Goal: Transaction & Acquisition: Purchase product/service

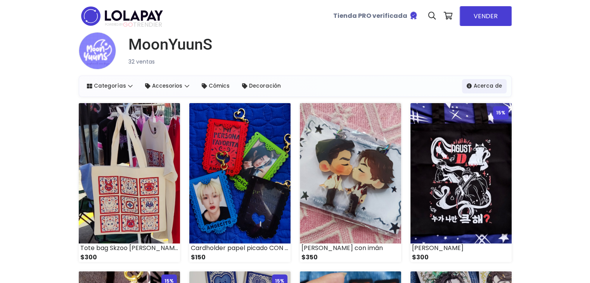
click at [180, 195] on div "Tote bag Skzoo talavera $300" at bounding box center [129, 184] width 111 height 162
click at [159, 198] on img at bounding box center [129, 173] width 101 height 141
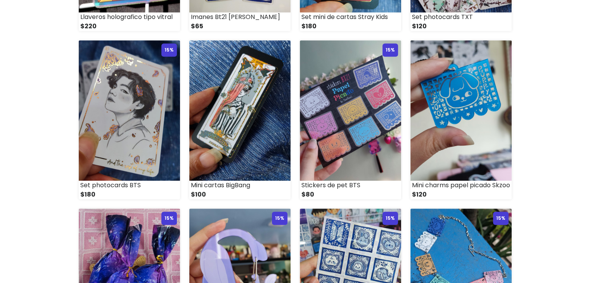
scroll to position [400, 0]
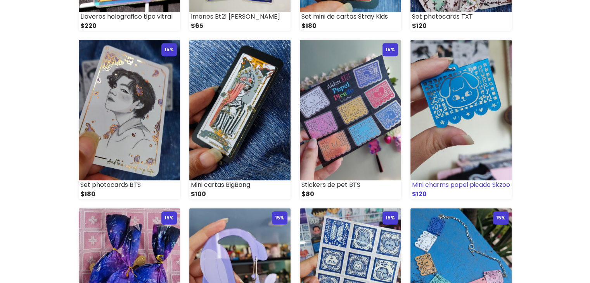
click at [481, 128] on img at bounding box center [461, 110] width 101 height 141
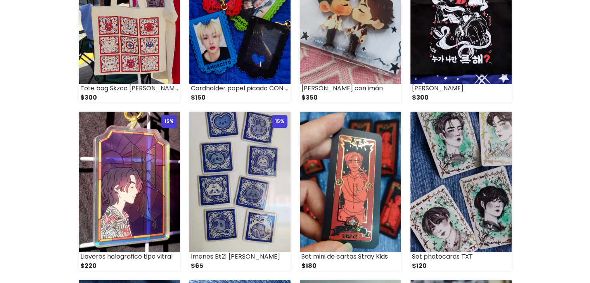
scroll to position [163, 0]
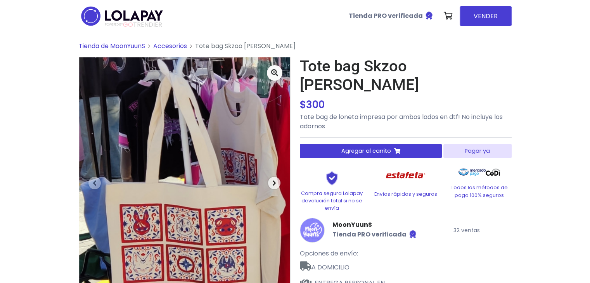
click at [273, 183] on icon "button" at bounding box center [275, 183] width 4 height 6
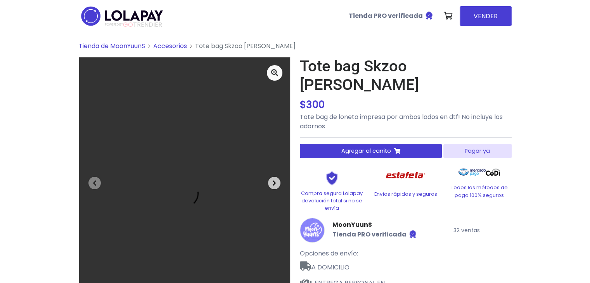
click at [273, 183] on icon "button" at bounding box center [275, 183] width 4 height 6
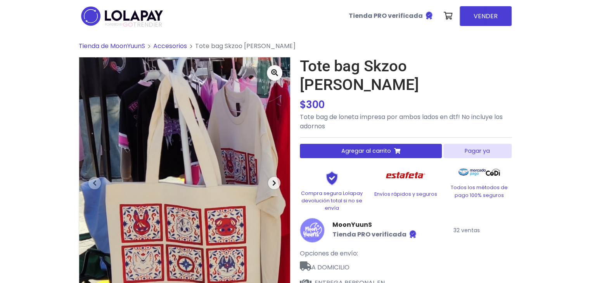
click at [273, 183] on icon "button" at bounding box center [275, 183] width 4 height 6
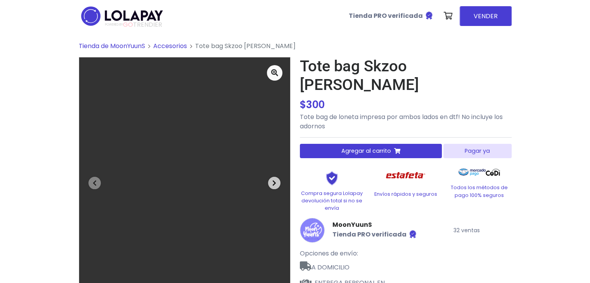
click at [273, 183] on icon "button" at bounding box center [275, 183] width 4 height 6
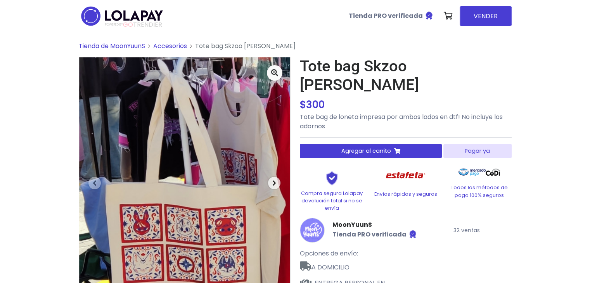
click at [273, 183] on icon "button" at bounding box center [275, 183] width 4 height 6
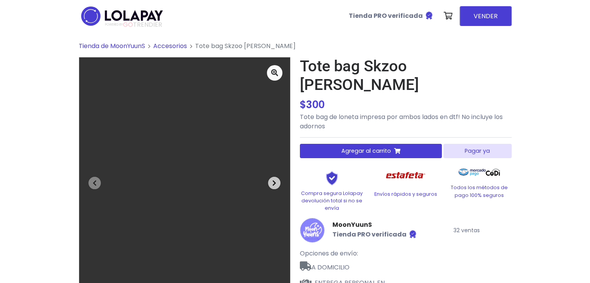
click at [273, 183] on icon "button" at bounding box center [275, 183] width 4 height 6
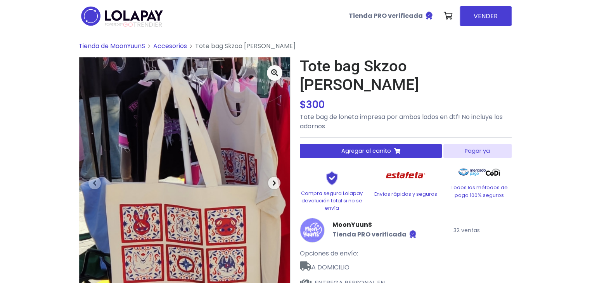
click at [273, 184] on icon "button" at bounding box center [275, 183] width 4 height 6
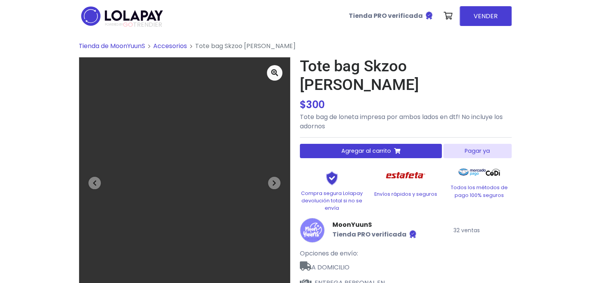
click at [291, 179] on div "Previous Next" at bounding box center [184, 200] width 221 height 287
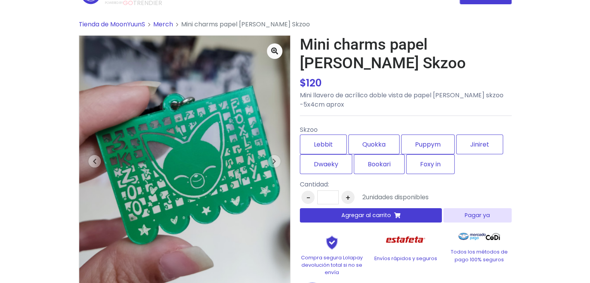
scroll to position [23, 0]
